Goal: Obtain resource: Download file/media

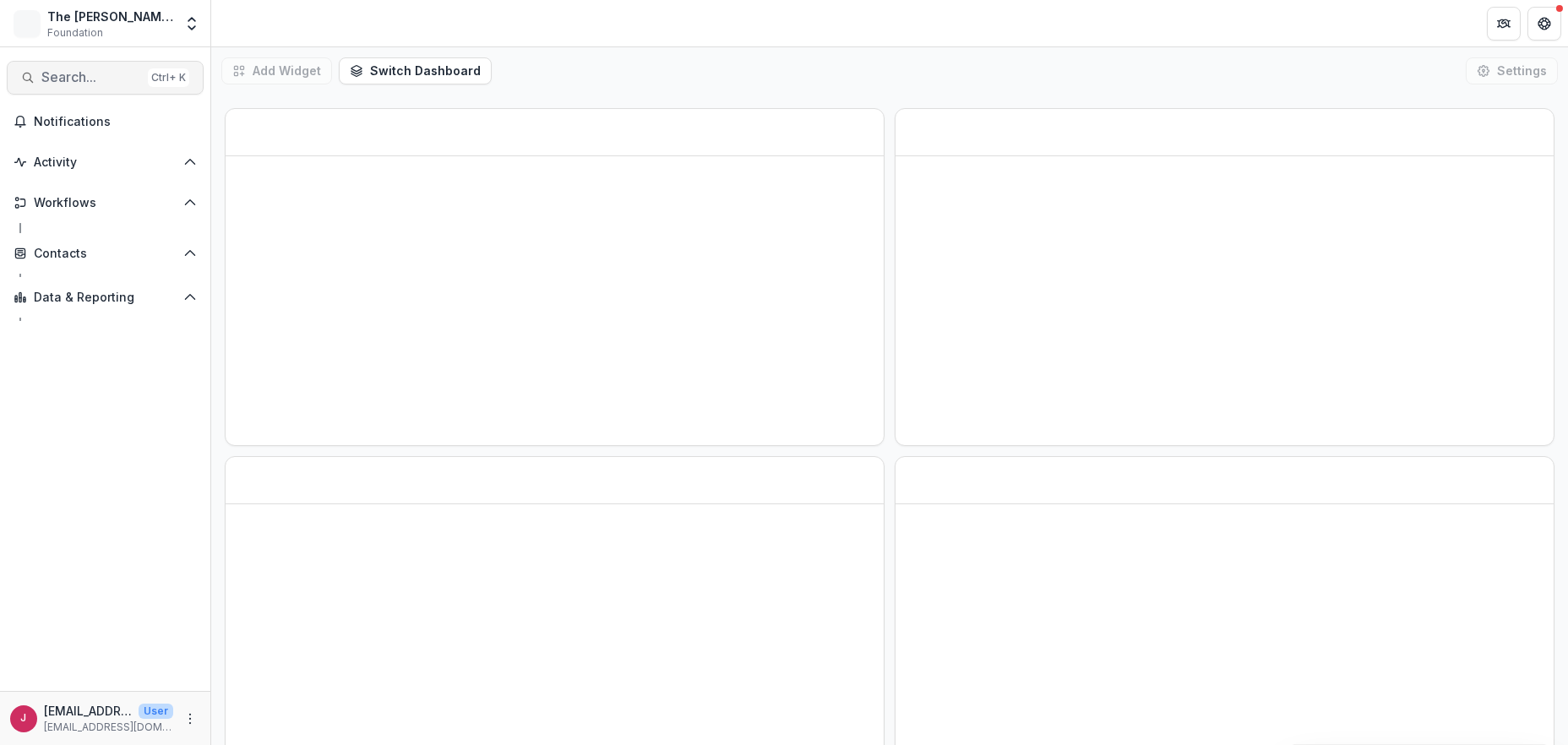
click at [65, 77] on span "Search..." at bounding box center [91, 78] width 100 height 16
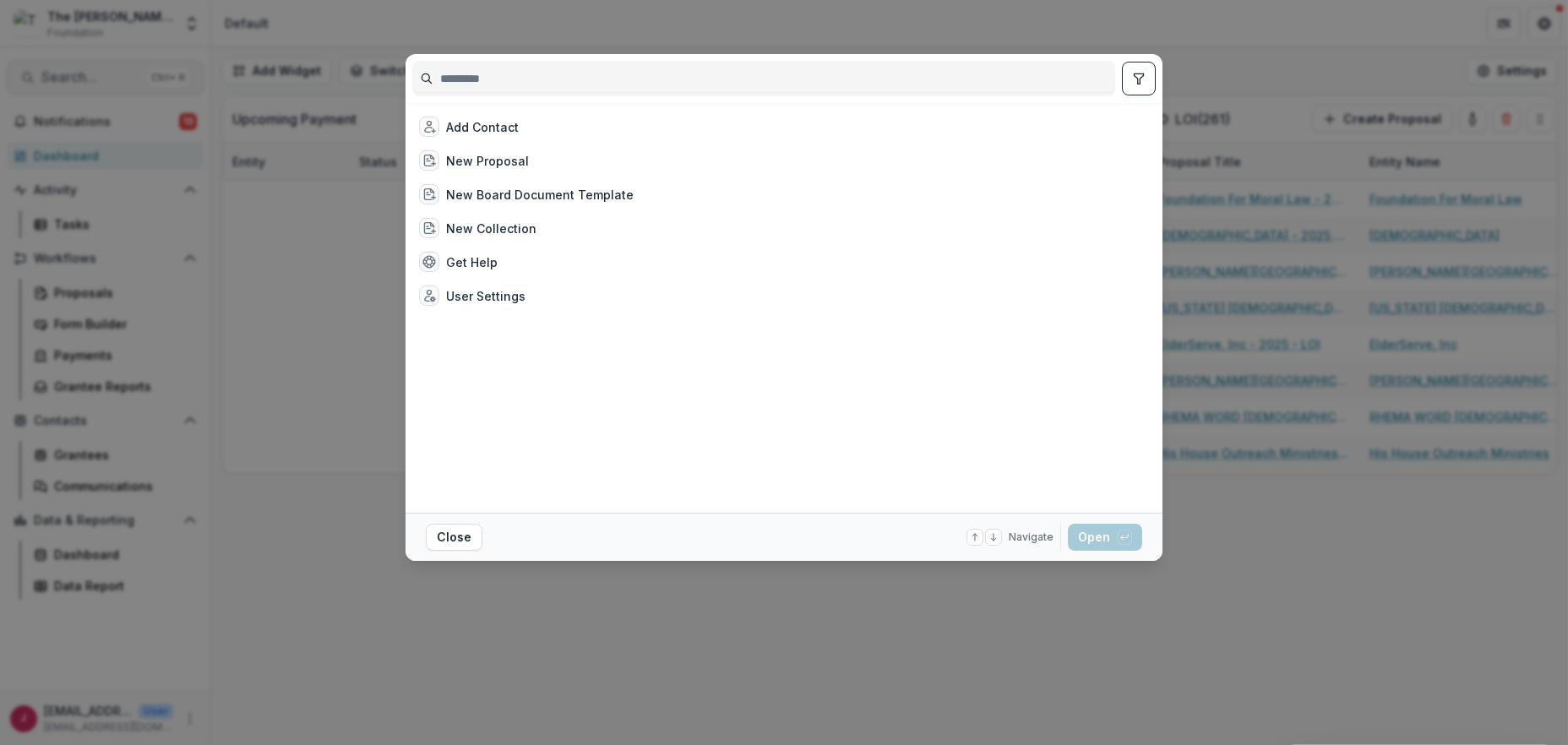
type input "*"
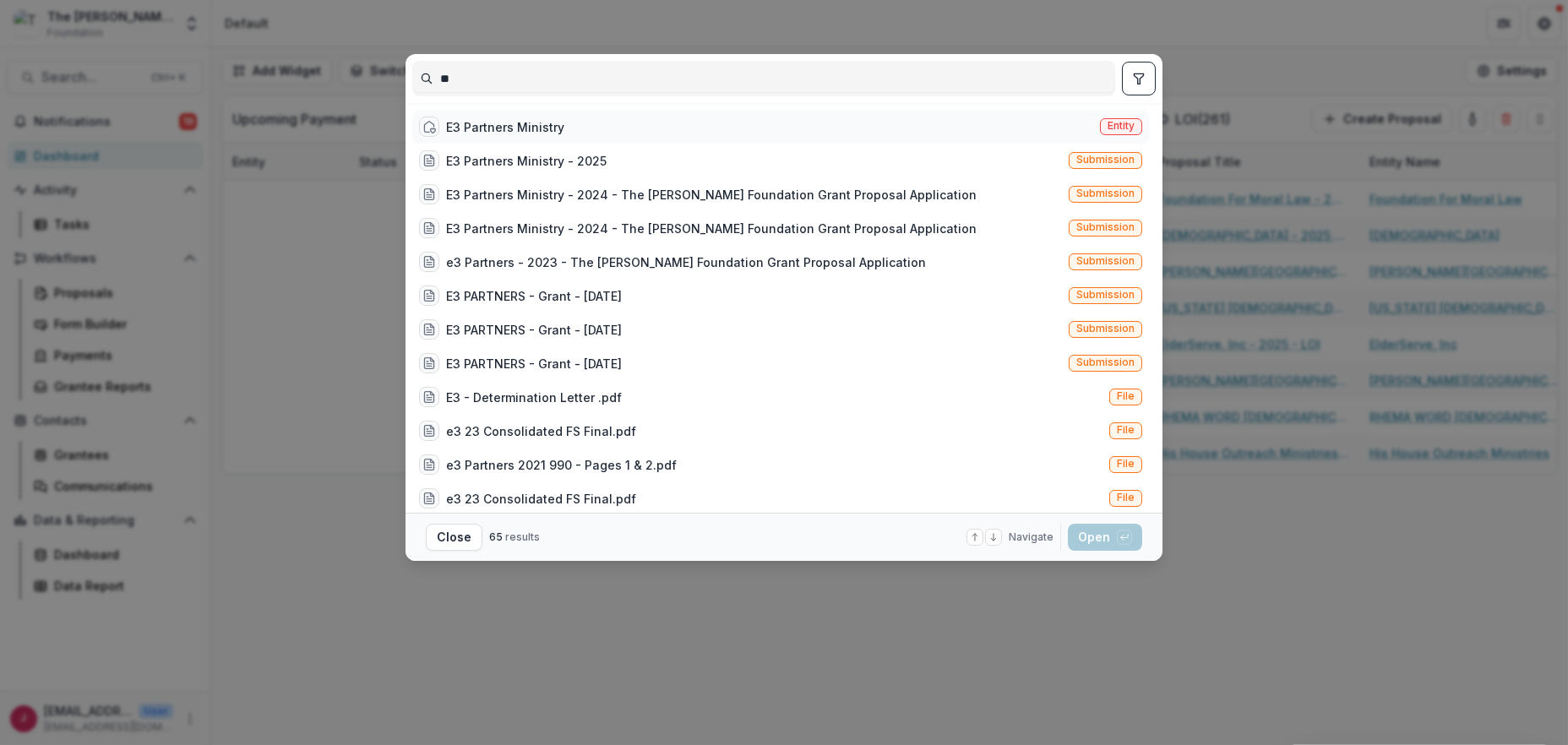
type input "**"
click at [482, 125] on div "E3 Partners Ministry" at bounding box center [505, 127] width 118 height 18
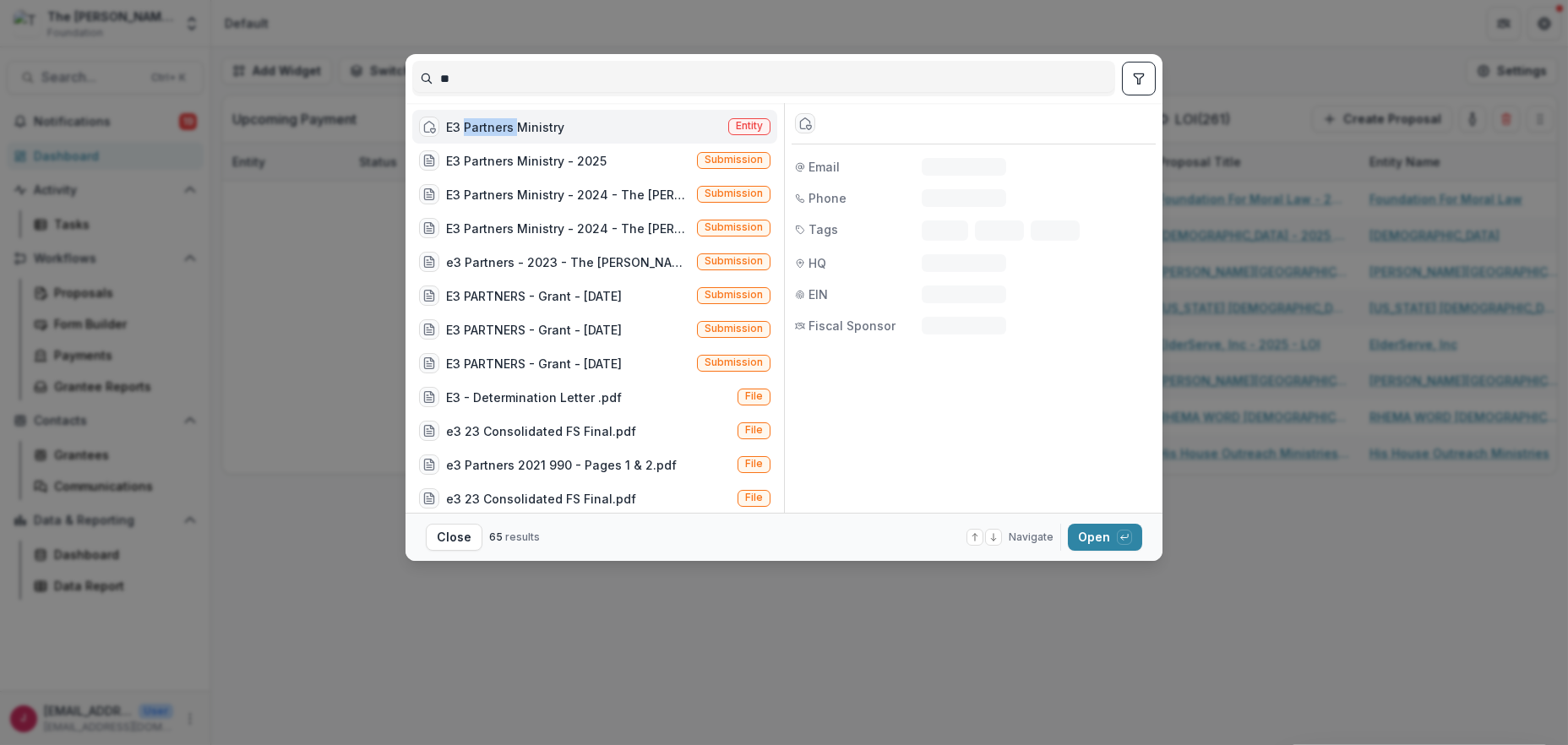
click at [482, 125] on div "E3 Partners Ministry" at bounding box center [505, 127] width 118 height 18
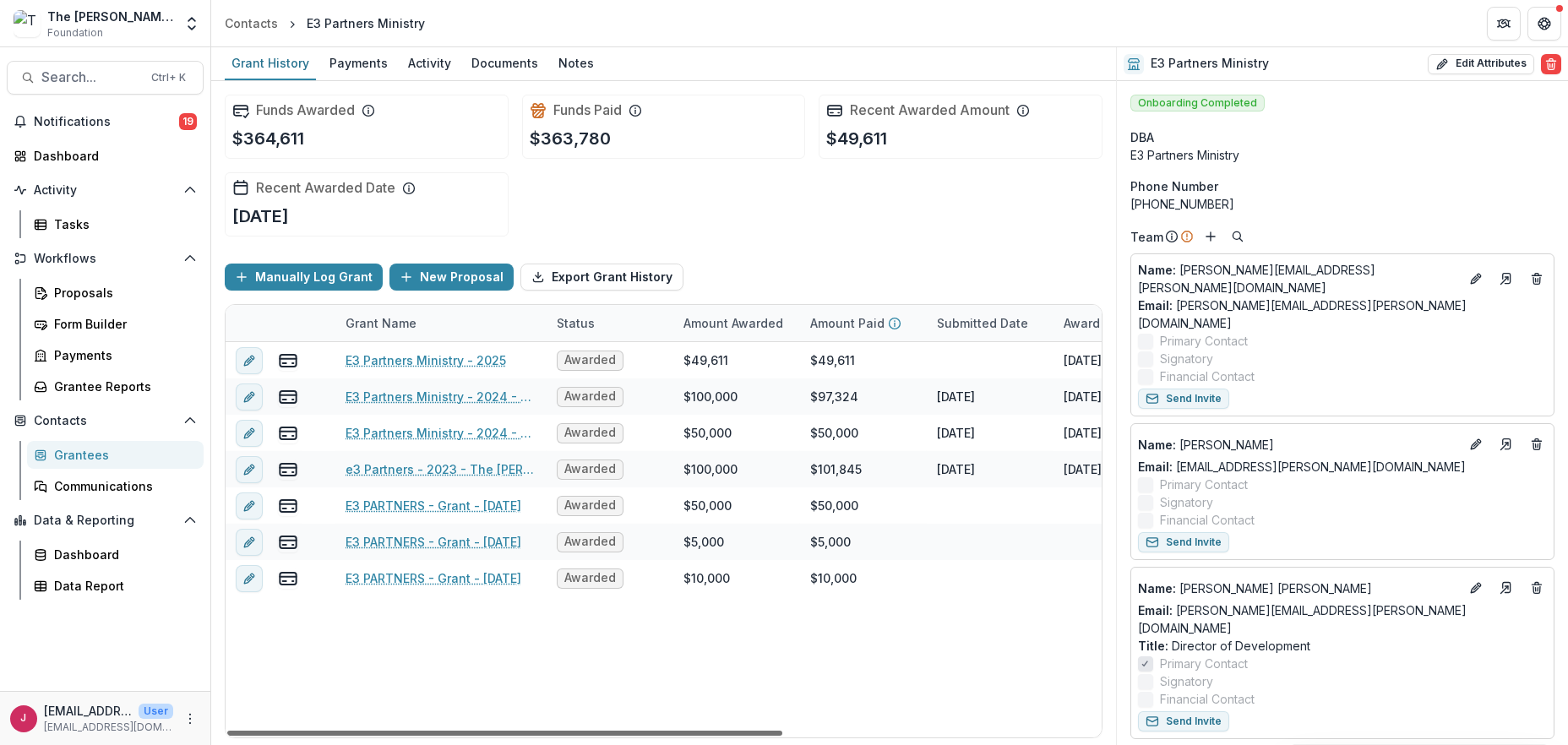
drag, startPoint x: 732, startPoint y: 735, endPoint x: 633, endPoint y: 727, distance: 99.3
click at [633, 731] on div at bounding box center [504, 733] width 555 height 5
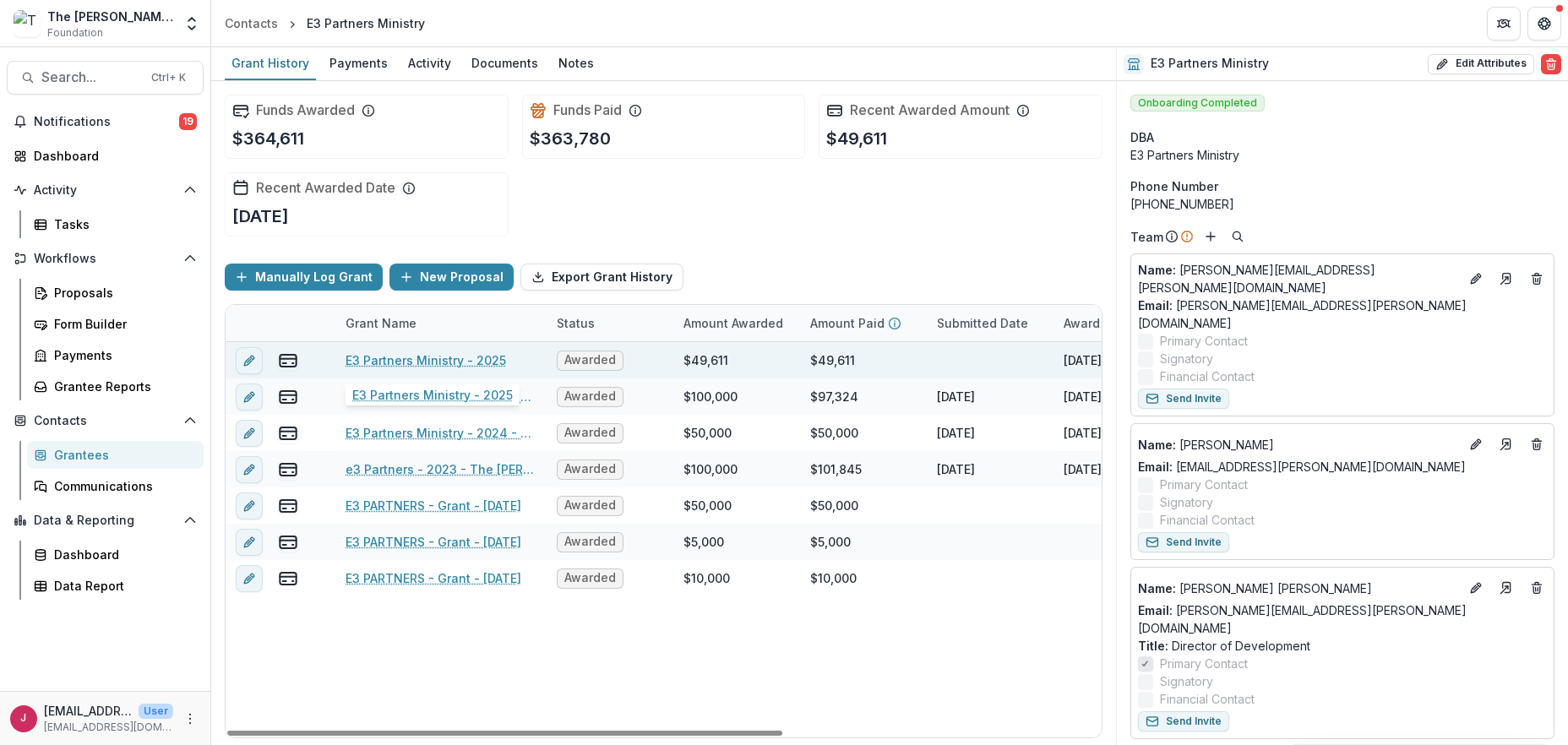
click at [388, 360] on link "E3 Partners Ministry - 2025" at bounding box center [426, 360] width 160 height 18
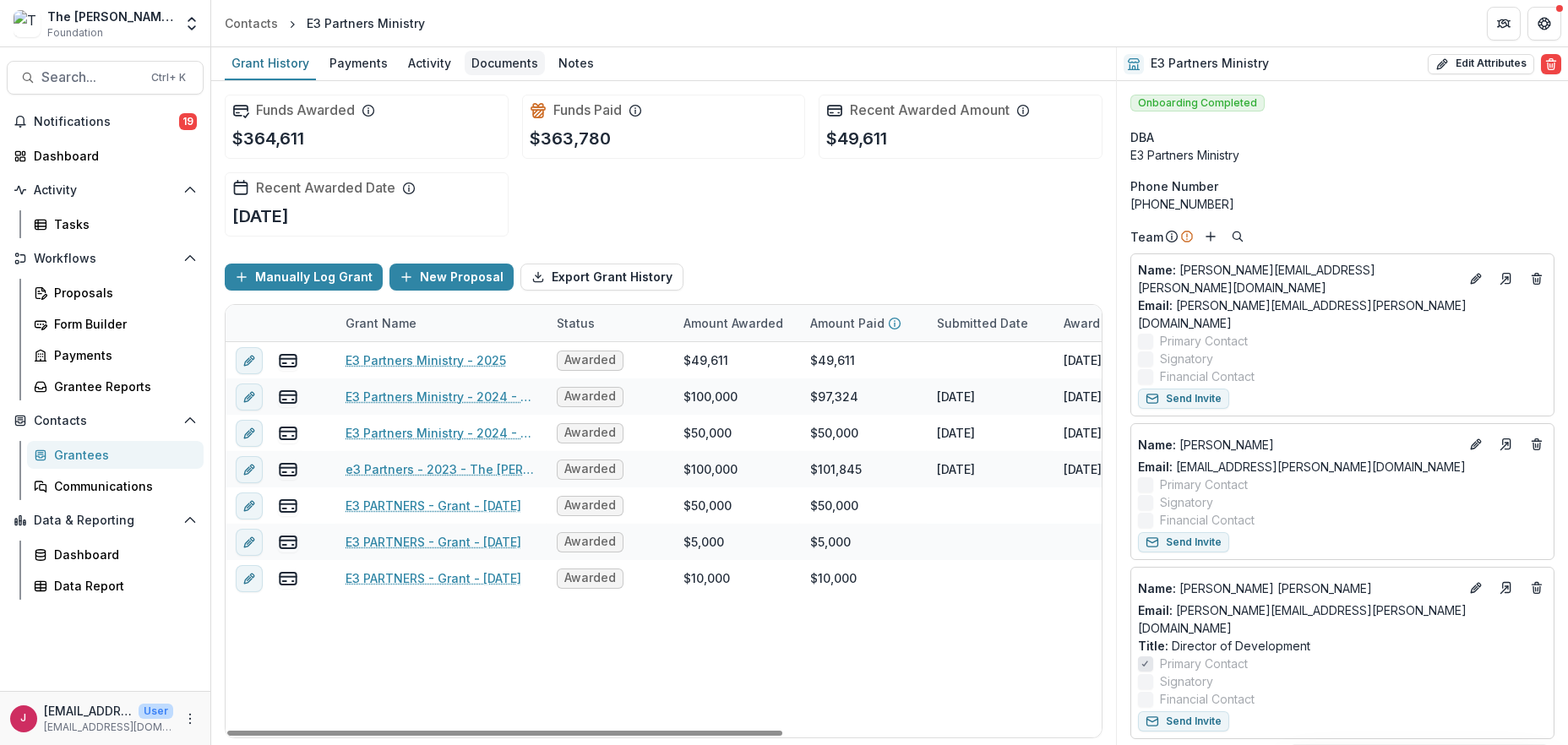
drag, startPoint x: 505, startPoint y: 56, endPoint x: 513, endPoint y: 71, distance: 17.0
click at [505, 56] on div "Documents" at bounding box center [504, 62] width 80 height 24
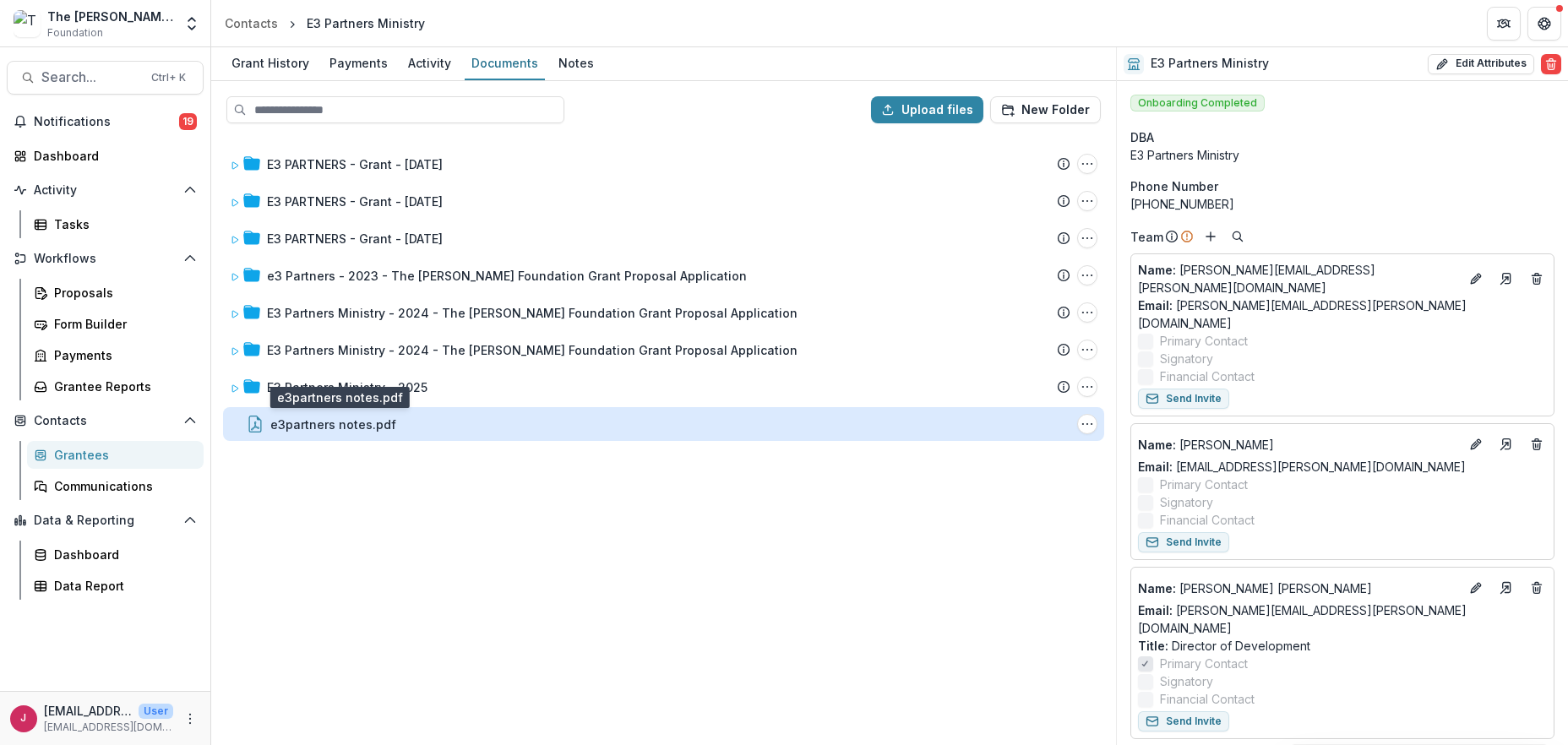
click at [331, 428] on div "e3partners notes.pdf" at bounding box center [332, 424] width 126 height 18
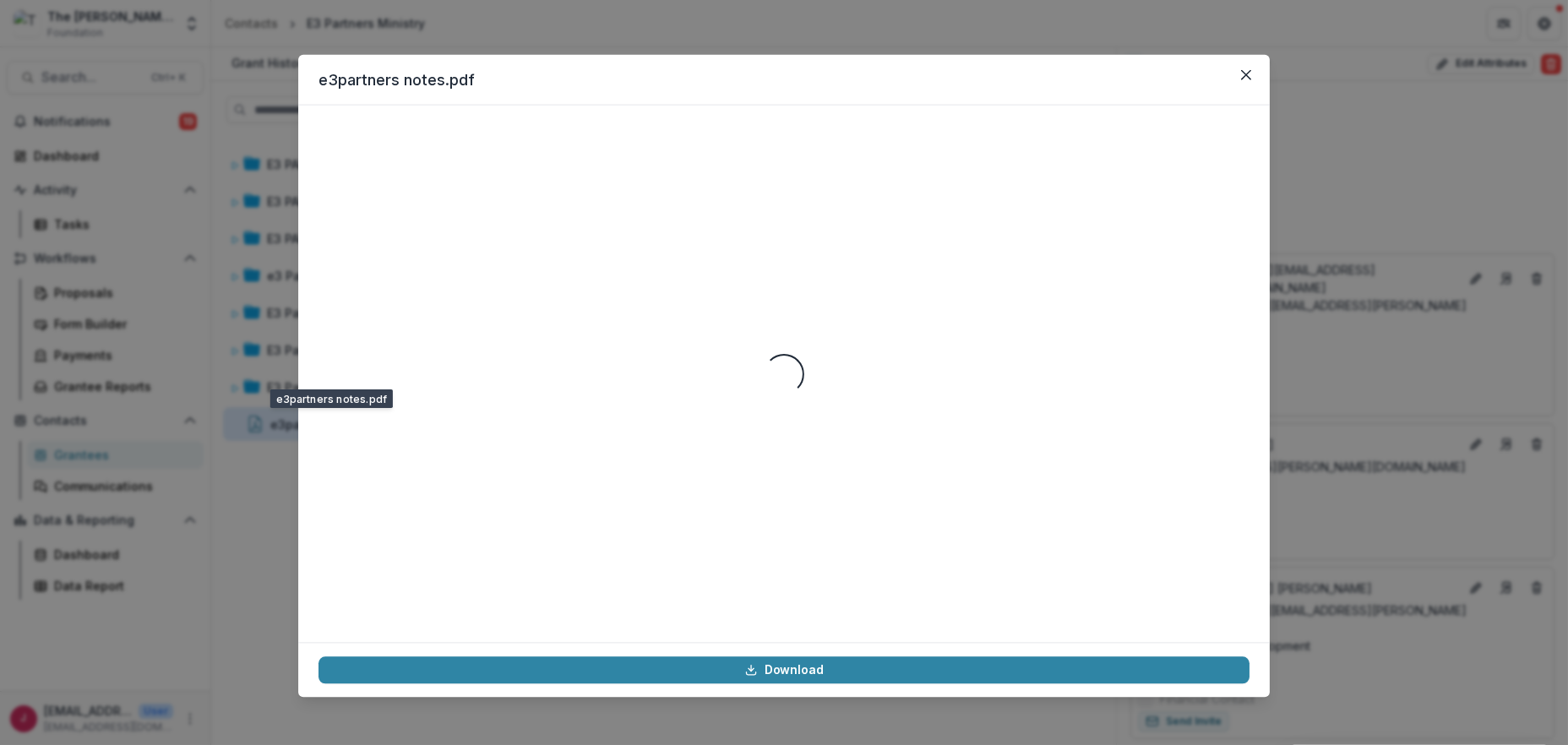
click at [331, 428] on div "Loading..." at bounding box center [783, 373] width 931 height 496
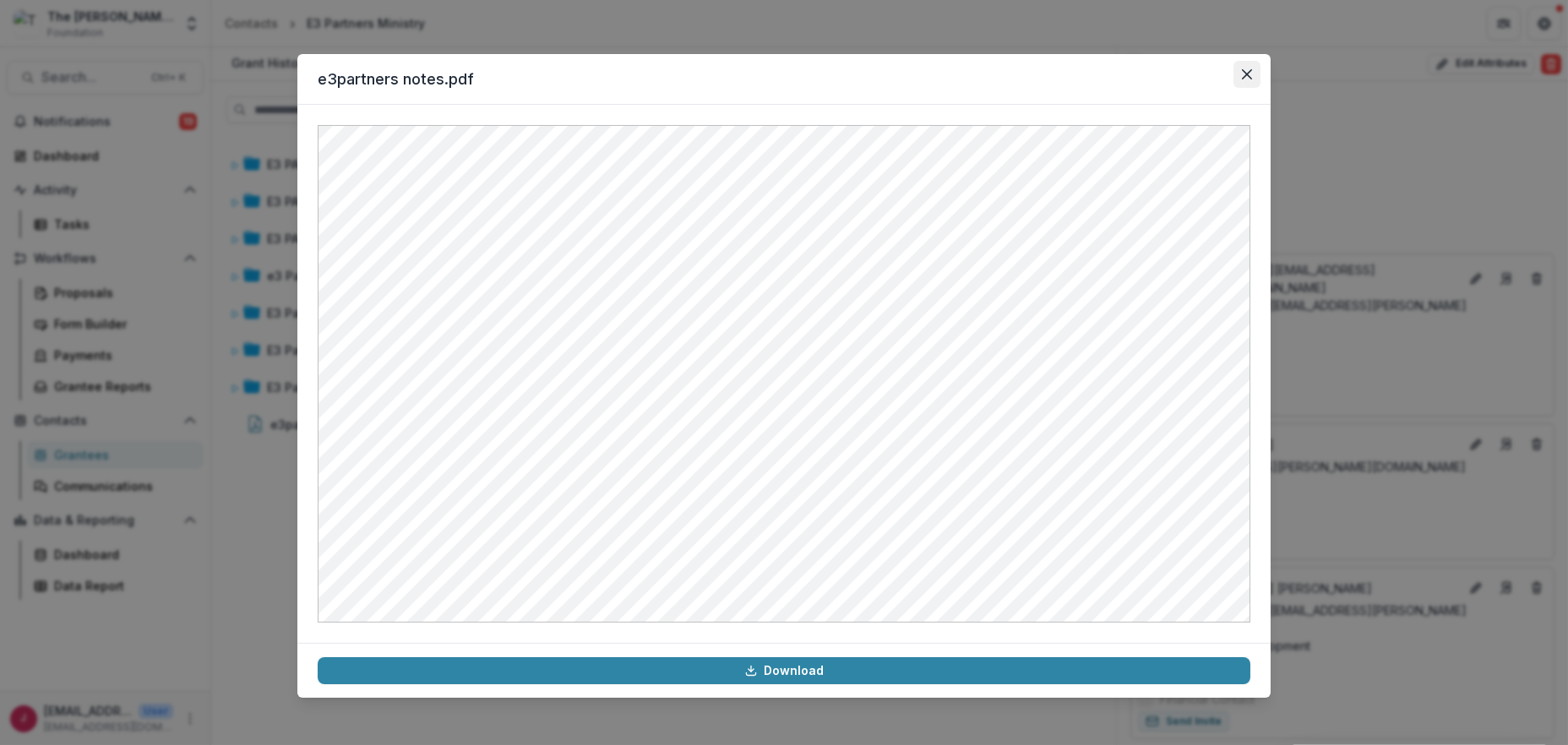
click at [1239, 70] on button "Close" at bounding box center [1246, 74] width 27 height 27
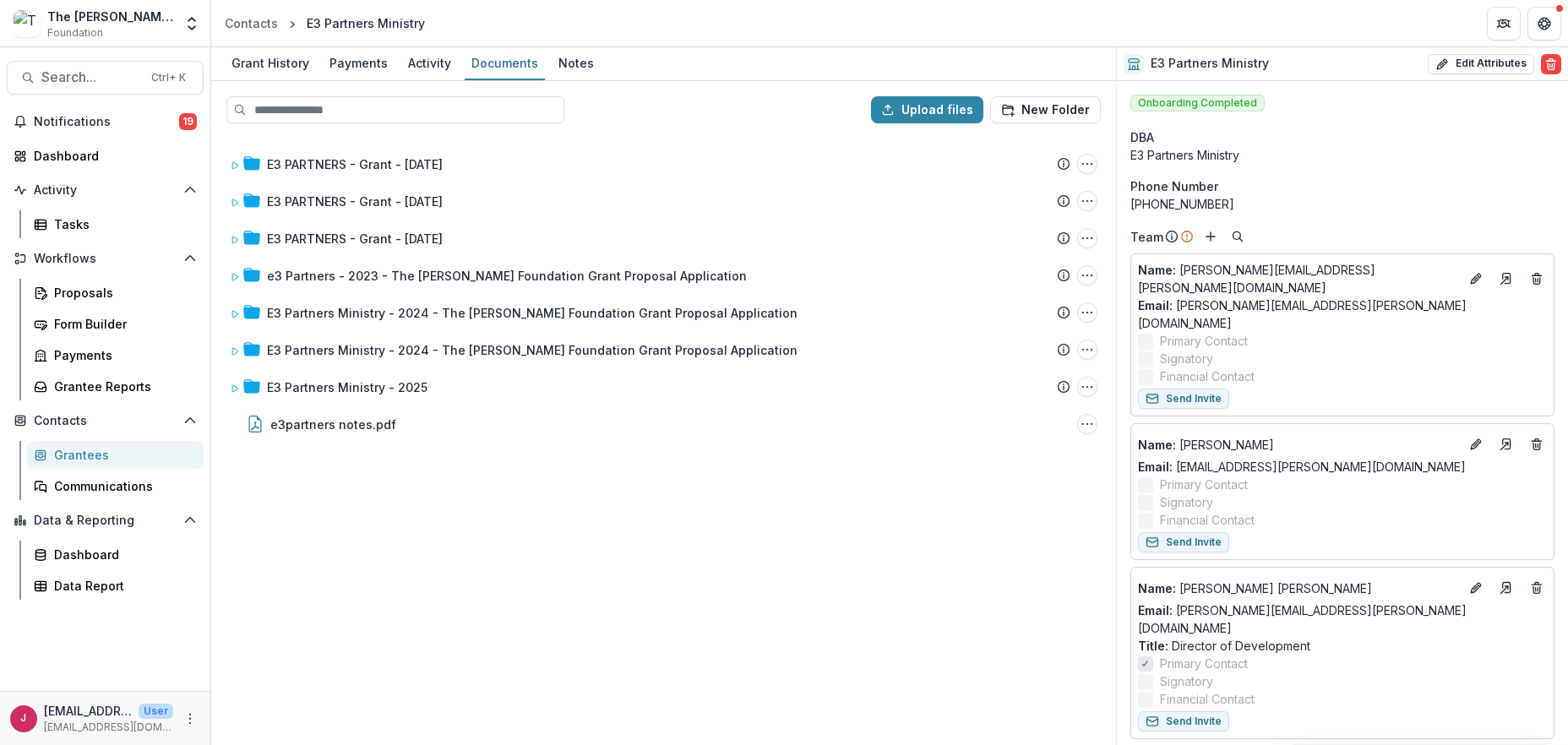
click at [544, 577] on div "E3 PARTNERS - Grant - [DATE] Submission Temelio Proposal Attached proposal docu…" at bounding box center [664, 440] width 902 height 607
